Goal: Information Seeking & Learning: Learn about a topic

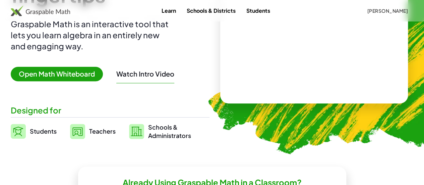
scroll to position [81, 0]
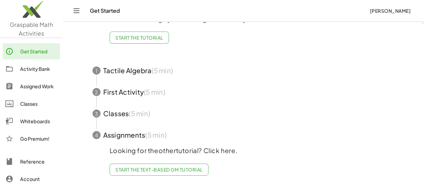
scroll to position [17, 0]
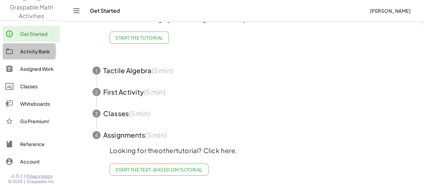
click at [37, 47] on div "Activity Bank" at bounding box center [38, 51] width 37 height 8
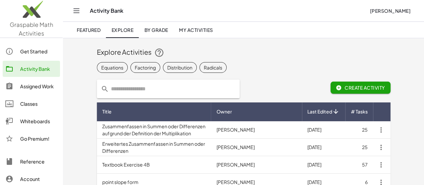
click at [74, 10] on icon "Toggle navigation" at bounding box center [77, 11] width 6 height 4
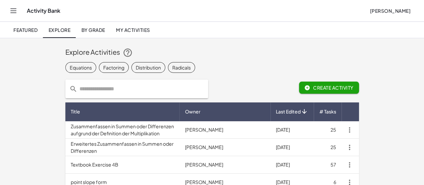
click at [74, 10] on div "Activity Bank" at bounding box center [196, 10] width 338 height 7
click at [12, 10] on icon "Toggle navigation" at bounding box center [13, 11] width 8 height 8
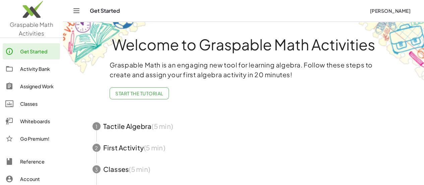
scroll to position [61, 0]
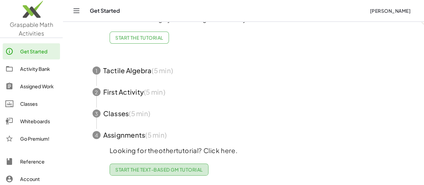
click at [169, 167] on span "Start the Text-based GM Tutorial" at bounding box center [158, 169] width 87 height 6
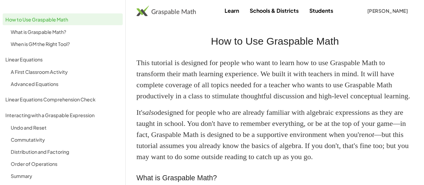
click at [186, 14] on img at bounding box center [165, 10] width 59 height 11
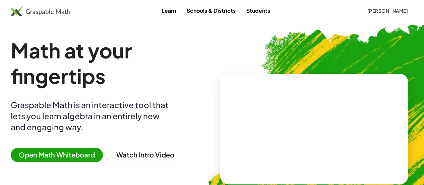
click at [165, 11] on link "Learn" at bounding box center [168, 10] width 25 height 12
